Goal: Task Accomplishment & Management: Use online tool/utility

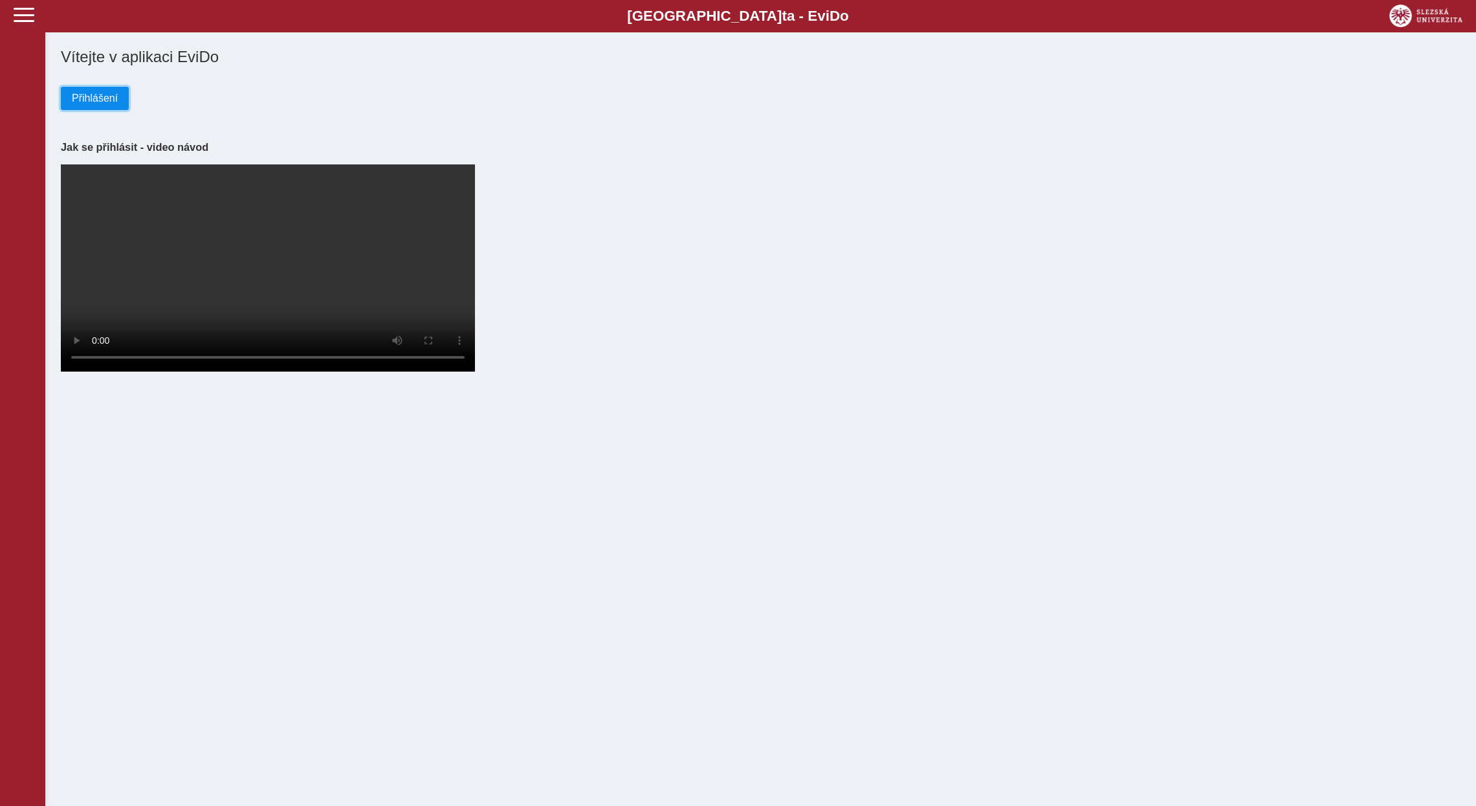
click at [95, 101] on span "Přihlášení" at bounding box center [95, 99] width 46 height 12
click at [100, 107] on button "Přihlášení" at bounding box center [95, 98] width 68 height 23
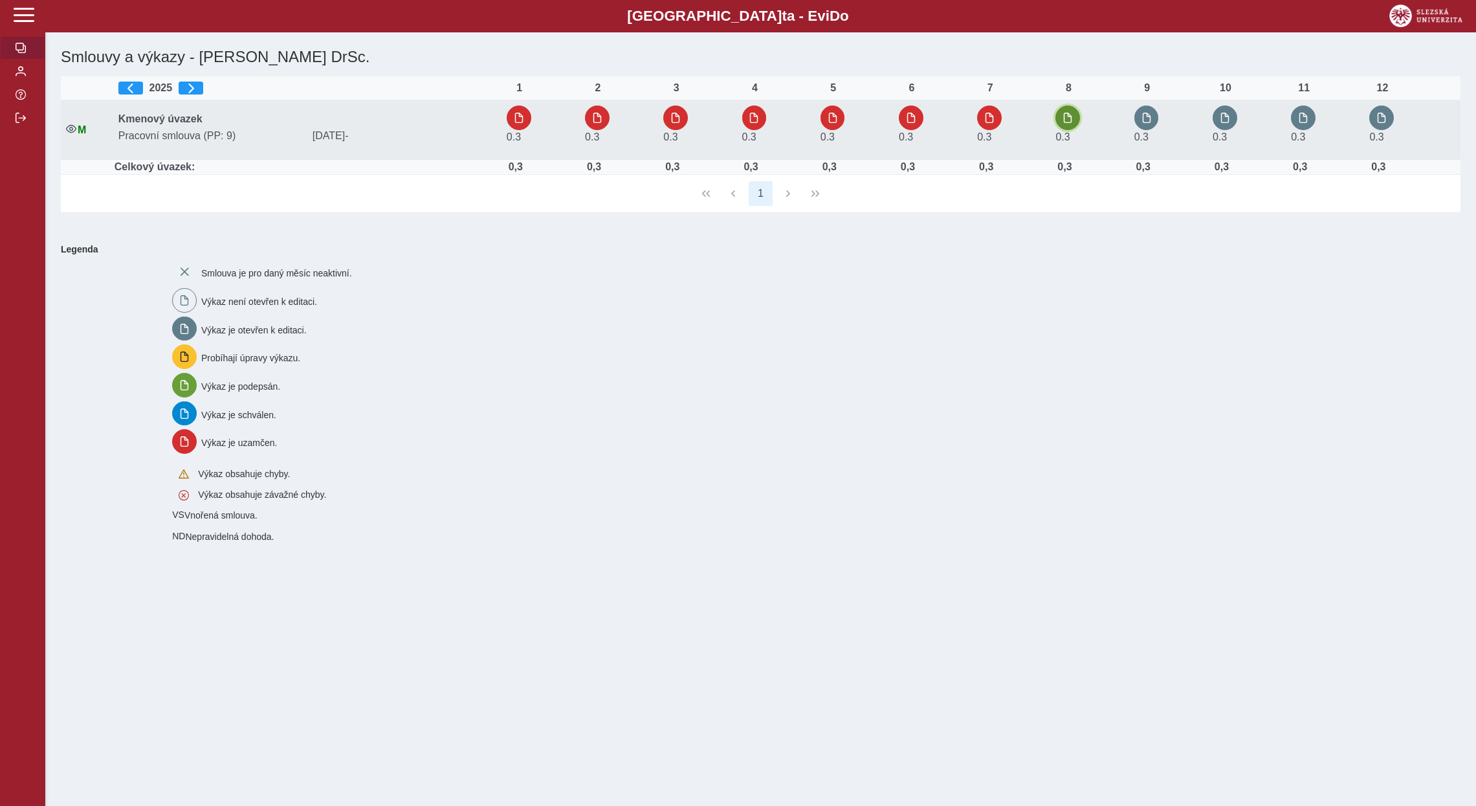
click at [1069, 114] on span "button" at bounding box center [1067, 118] width 10 height 10
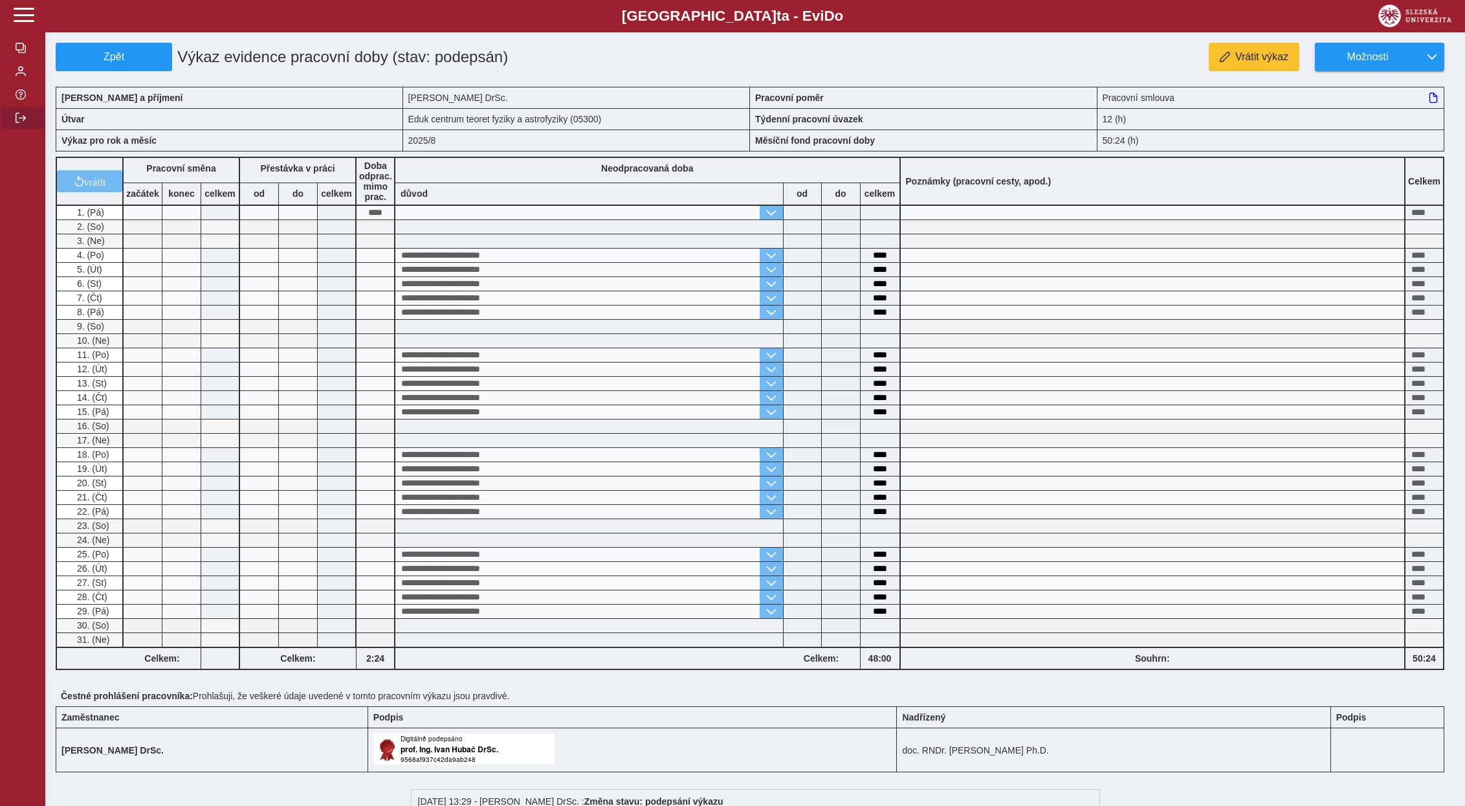
click at [21, 123] on span "button" at bounding box center [21, 118] width 10 height 10
